Goal: Task Accomplishment & Management: Manage account settings

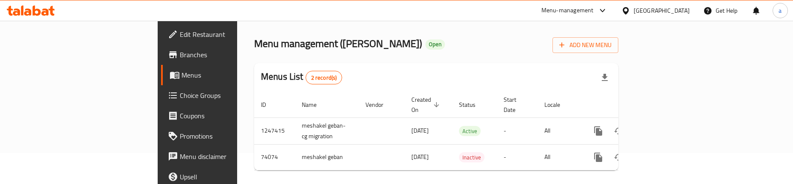
scroll to position [31, 0]
click at [180, 93] on span "Choice Groups" at bounding box center [232, 96] width 104 height 10
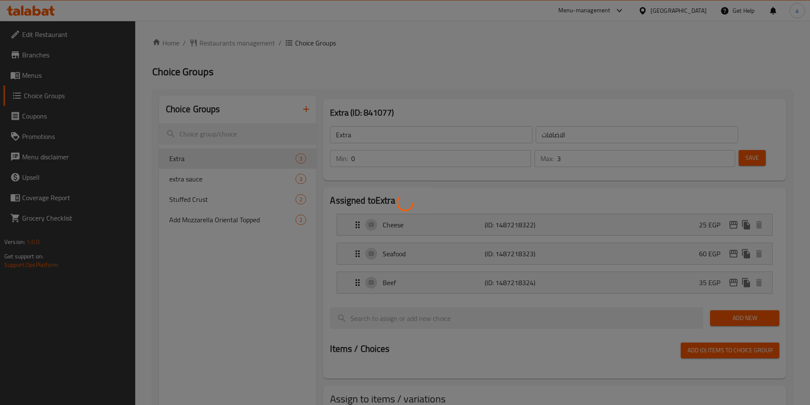
click at [260, 162] on div at bounding box center [405, 202] width 810 height 405
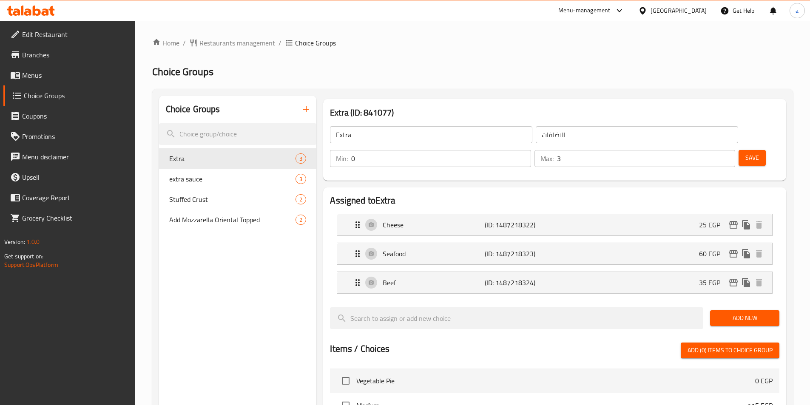
click at [447, 73] on h2 "Choice Groups" at bounding box center [472, 72] width 640 height 14
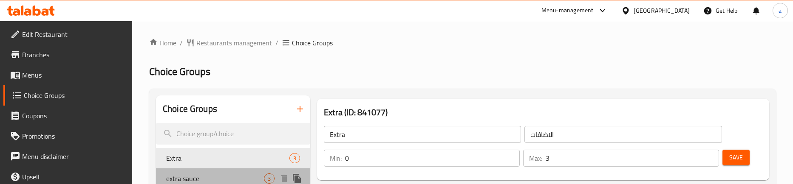
click at [189, 172] on div "extra sauce 3" at bounding box center [233, 179] width 154 height 20
type input "extra sauce"
type input "اضافه صوص"
type input "1"
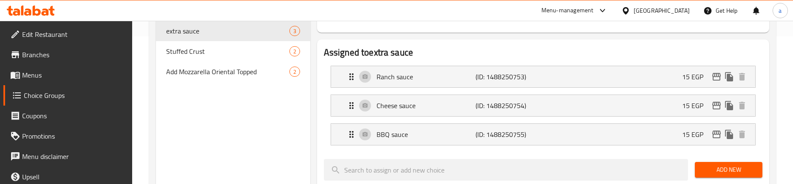
scroll to position [87, 0]
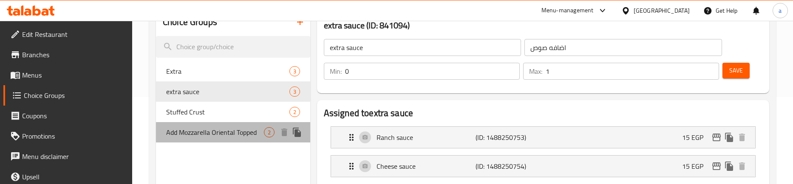
click at [194, 133] on span "Add Mozzarella Oriental Topped" at bounding box center [215, 132] width 98 height 10
type input "Add Mozzarella Oriental Topped"
type input "اضافه موزاريلا وش شرقى"
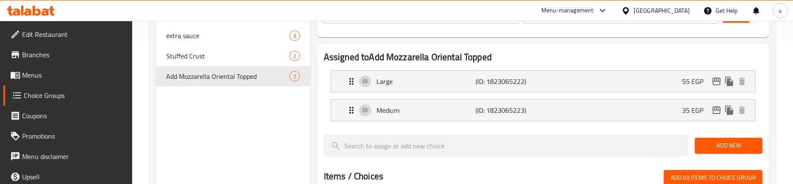
scroll to position [0, 0]
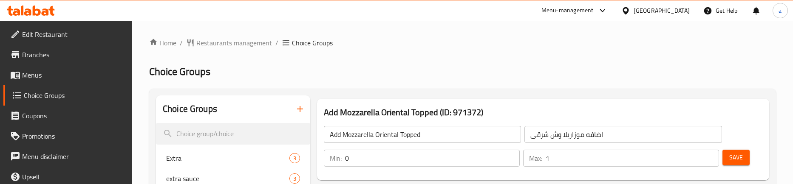
click at [206, 41] on span "Restaurants management" at bounding box center [234, 43] width 76 height 10
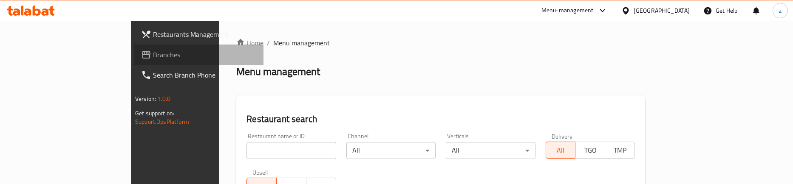
click at [153, 50] on span "Branches" at bounding box center [205, 55] width 104 height 10
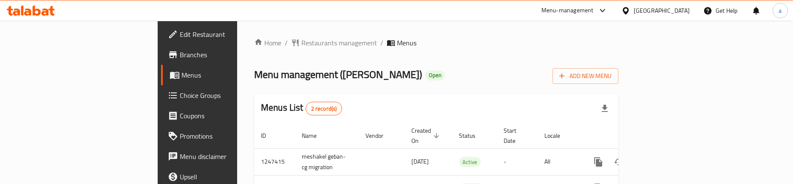
click at [180, 98] on span "Choice Groups" at bounding box center [232, 96] width 104 height 10
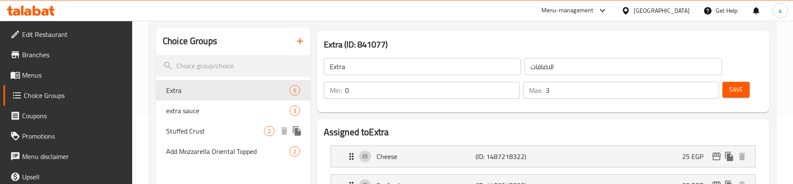
scroll to position [131, 0]
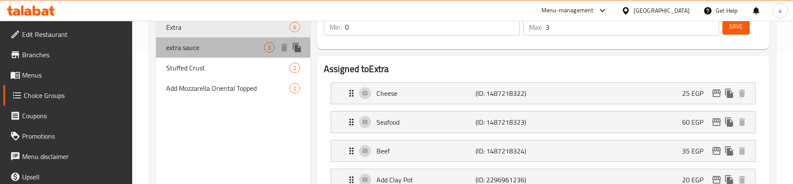
click at [202, 54] on div "extra sauce 3" at bounding box center [233, 47] width 154 height 20
type input "extra sauce"
type input "اضافه صوص"
type input "1"
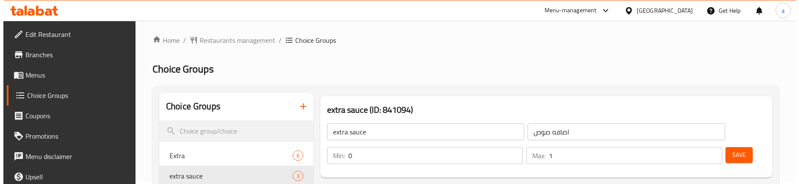
scroll to position [0, 0]
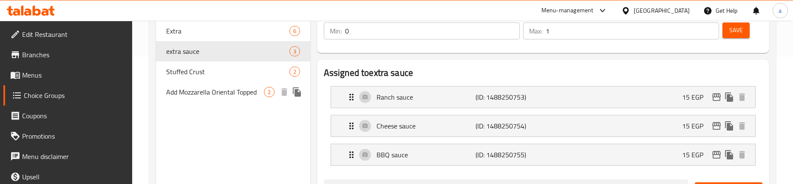
click at [204, 91] on span "Add Mozzarella Oriental Topped" at bounding box center [215, 92] width 98 height 10
type input "Add Mozzarella Oriental Topped"
type input "اضافه موزاريلا وش شرقى"
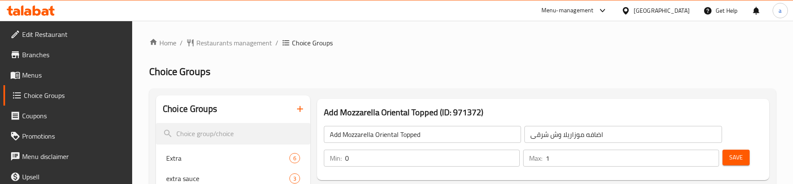
click at [204, 44] on span "Restaurants management" at bounding box center [234, 43] width 76 height 10
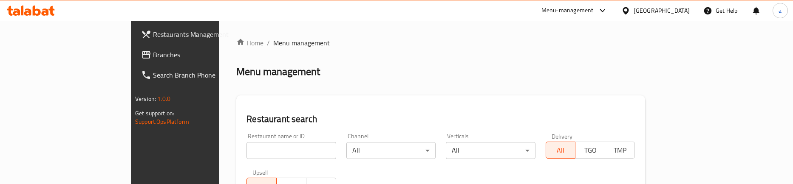
click at [153, 57] on span "Branches" at bounding box center [205, 55] width 104 height 10
